Goal: Information Seeking & Learning: Learn about a topic

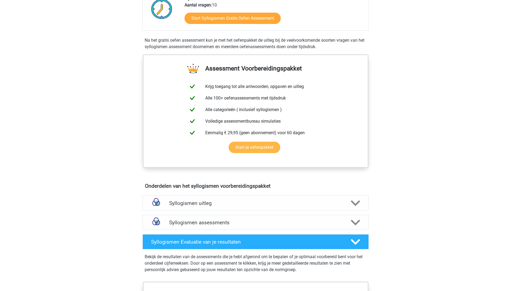
scroll to position [242, 0]
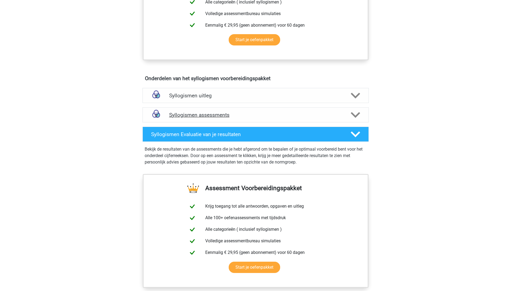
click at [197, 117] on h4 "Syllogismen assessments" at bounding box center [255, 115] width 173 height 6
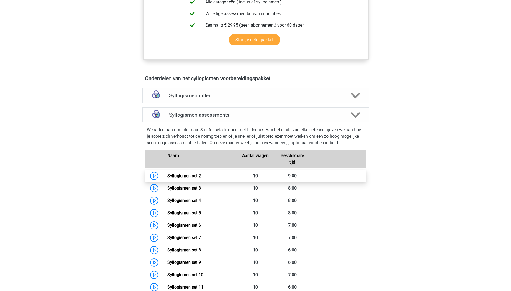
click at [167, 175] on link "Syllogismen set 2" at bounding box center [184, 175] width 34 height 5
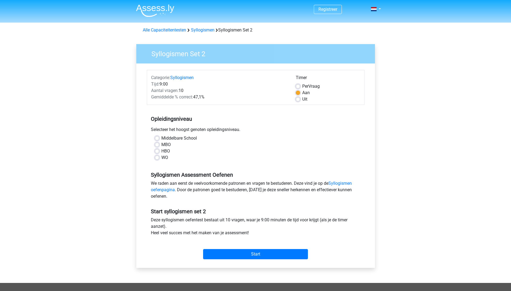
click at [161, 145] on label "MBO" at bounding box center [165, 145] width 9 height 6
click at [156, 145] on input "MBO" at bounding box center [157, 144] width 4 height 5
radio input "true"
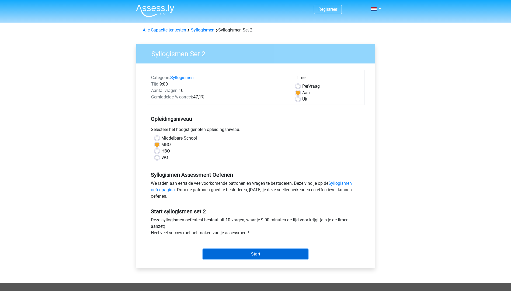
click at [246, 257] on input "Start" at bounding box center [255, 254] width 105 height 10
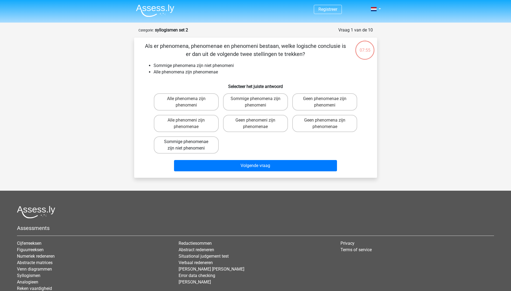
click at [202, 145] on label "Sommige phenomenae zijn niet phenomeni" at bounding box center [186, 145] width 65 height 17
click at [190, 145] on input "Sommige phenomenae zijn niet phenomeni" at bounding box center [188, 144] width 4 height 4
radio input "true"
click at [315, 101] on label "Geen phenomenae zijn phenomeni" at bounding box center [324, 101] width 65 height 17
click at [325, 101] on input "Geen phenomenae zijn phenomeni" at bounding box center [327, 101] width 4 height 4
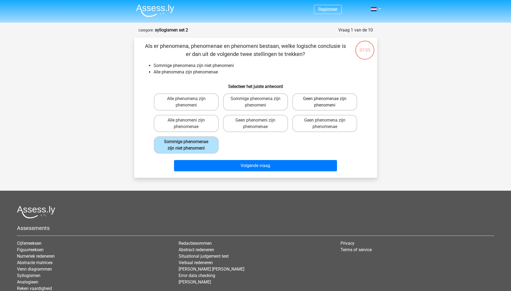
radio input "true"
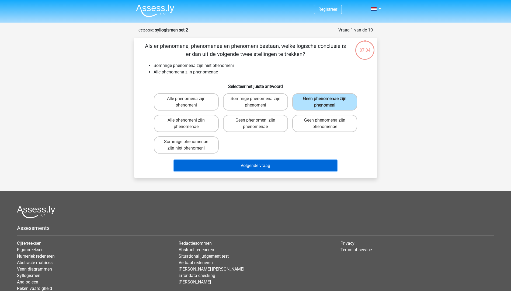
click at [274, 166] on button "Volgende vraag" at bounding box center [255, 165] width 163 height 11
